Goal: Information Seeking & Learning: Learn about a topic

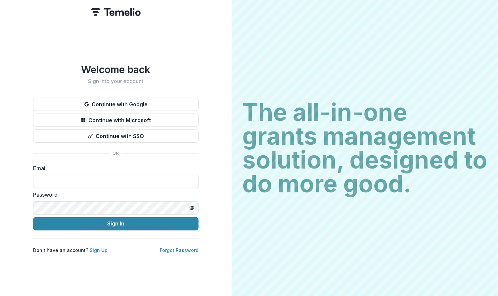
type input "**********"
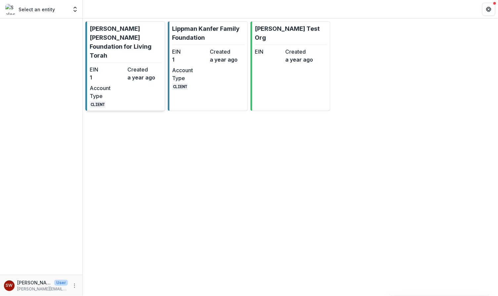
click at [123, 38] on p "[PERSON_NAME] [PERSON_NAME] Foundation for Living Torah" at bounding box center [126, 42] width 73 height 36
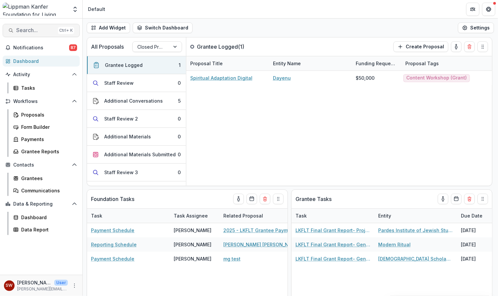
click at [31, 29] on span "Search..." at bounding box center [35, 30] width 39 height 6
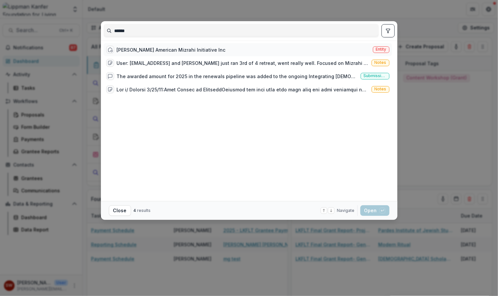
type input "******"
click at [201, 49] on div "[PERSON_NAME] American Mizrahi Initiative Inc" at bounding box center [171, 49] width 109 height 7
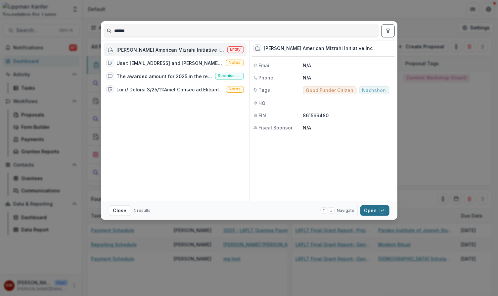
click at [367, 209] on button "Open with enter key" at bounding box center [375, 210] width 29 height 11
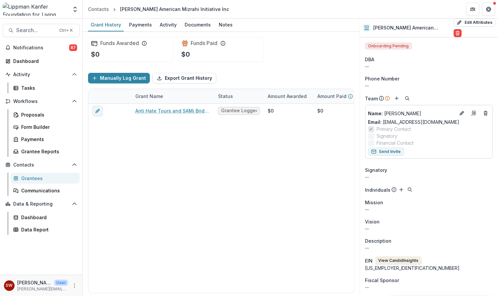
click at [401, 260] on button "View Candid Insights" at bounding box center [399, 261] width 46 height 8
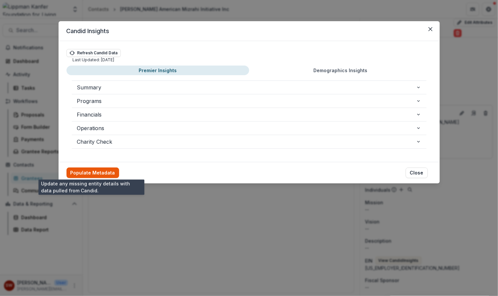
click at [91, 174] on button "Populate Metadata" at bounding box center [93, 173] width 53 height 11
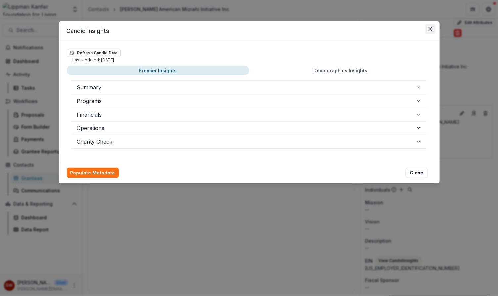
click at [429, 29] on icon "Close" at bounding box center [431, 29] width 4 height 4
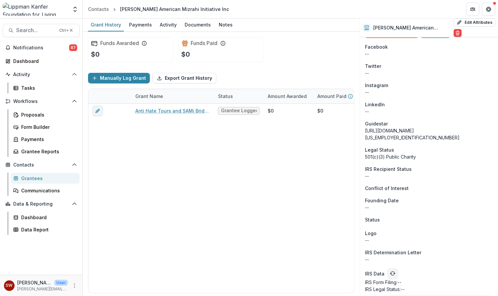
scroll to position [396, 0]
click at [393, 273] on icon "refresh" at bounding box center [392, 273] width 3 height 2
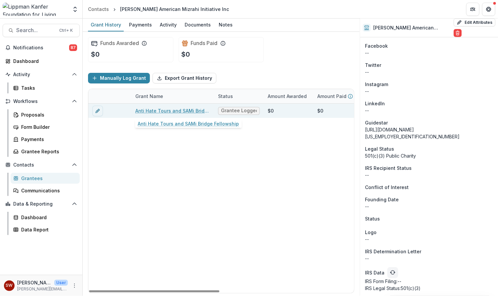
click at [194, 110] on link "Anti Hate Tours and SAMi Bridge Fellowship" at bounding box center [172, 110] width 75 height 7
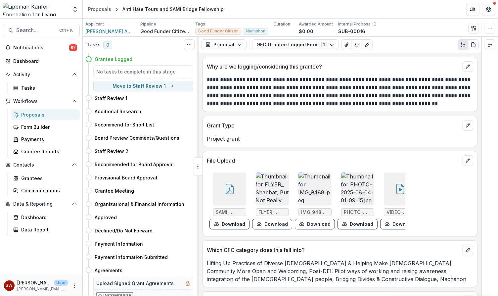
click at [230, 186] on icon at bounding box center [229, 189] width 11 height 11
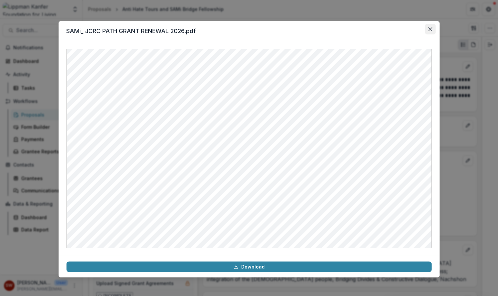
click at [432, 29] on button "Close" at bounding box center [430, 29] width 11 height 11
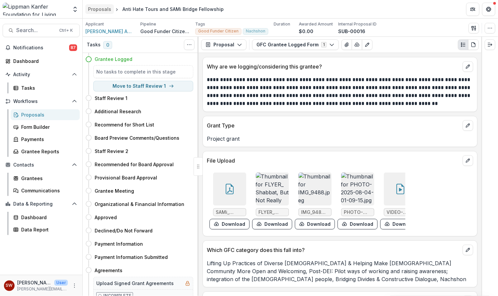
click at [100, 11] on div "Proposals" at bounding box center [99, 9] width 23 height 7
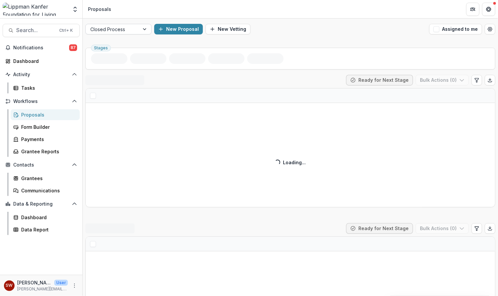
click at [120, 30] on div at bounding box center [112, 29] width 44 height 8
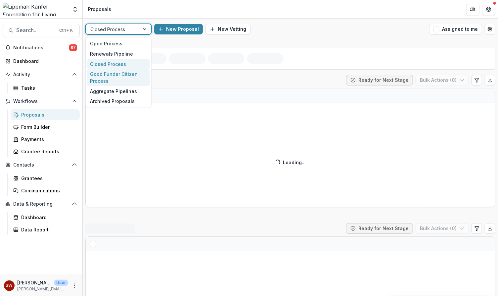
click at [117, 75] on div "Good Funder Citizen Process" at bounding box center [118, 77] width 63 height 17
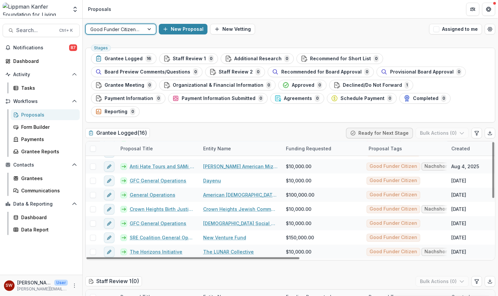
scroll to position [40, 0]
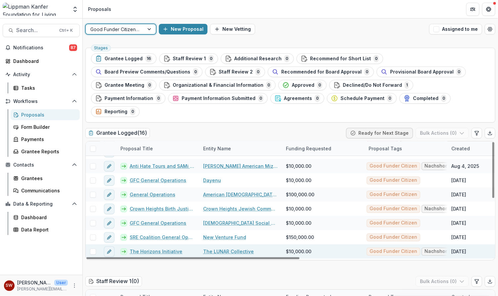
click at [175, 248] on link "The Horizons Initiative" at bounding box center [156, 251] width 53 height 7
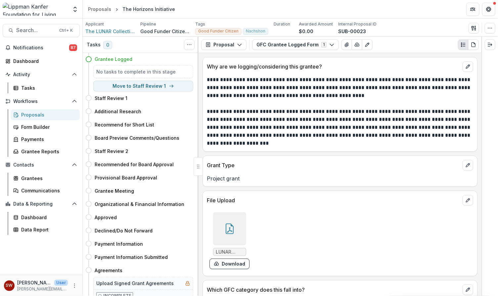
click at [237, 219] on div at bounding box center [229, 228] width 33 height 33
click at [238, 232] on div at bounding box center [229, 228] width 33 height 33
